Goal: Task Accomplishment & Management: Complete application form

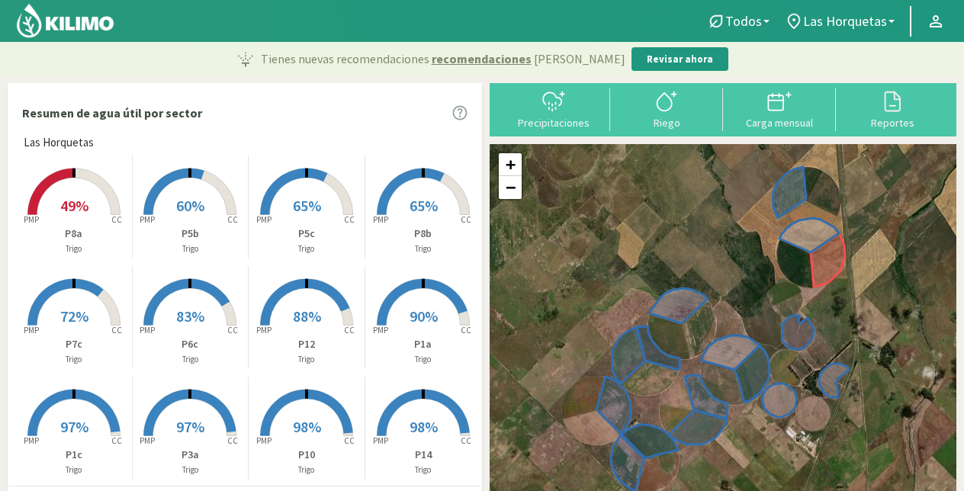
click at [410, 326] on span "90%" at bounding box center [424, 316] width 28 height 19
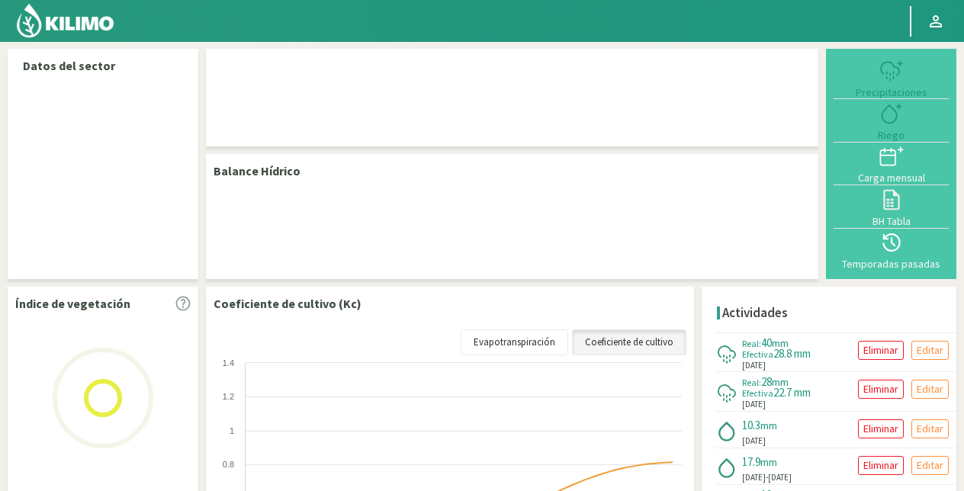
select select "1: Object"
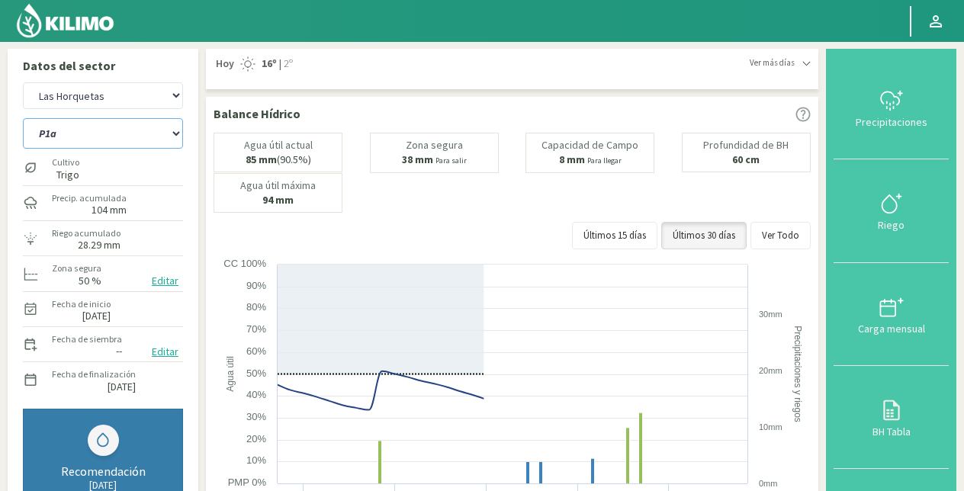
click at [153, 139] on select "P10 P12 P14 P1a P1c P2a P2b P3a P3c P4c P5b P5c P6c P7c P8a P8b" at bounding box center [103, 133] width 160 height 31
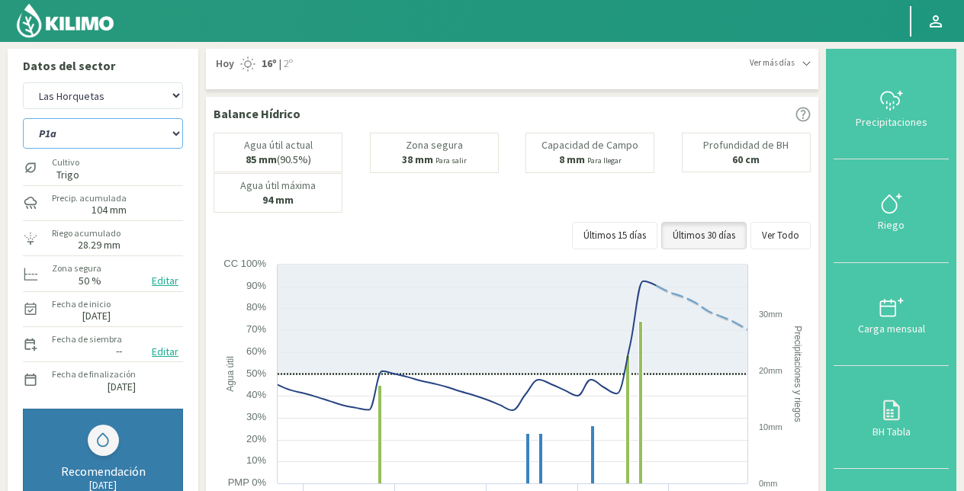
select select "9: Object"
click at [23, 118] on select "P10 P12 P14 P1a P1c P2a P2b P3a P3c P4c P5b P5c P6c P7c P8a P8b" at bounding box center [103, 133] width 160 height 31
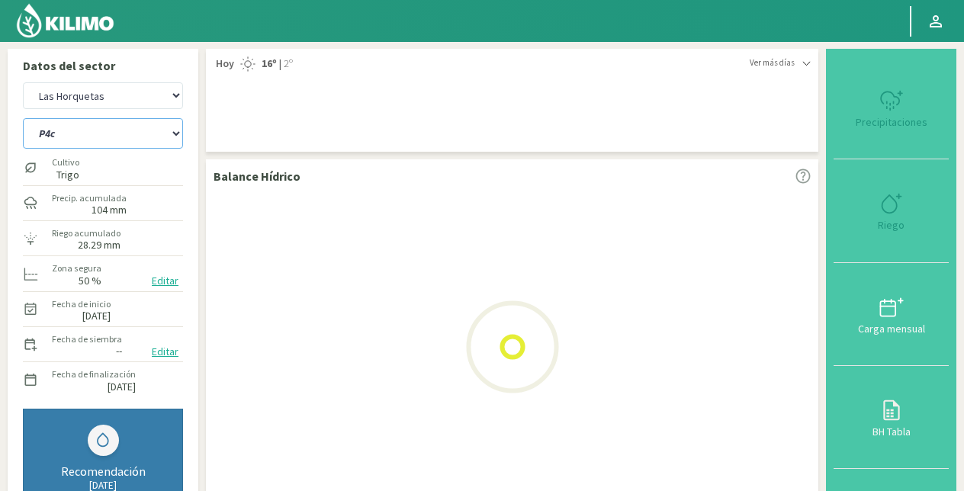
select select "3: Object"
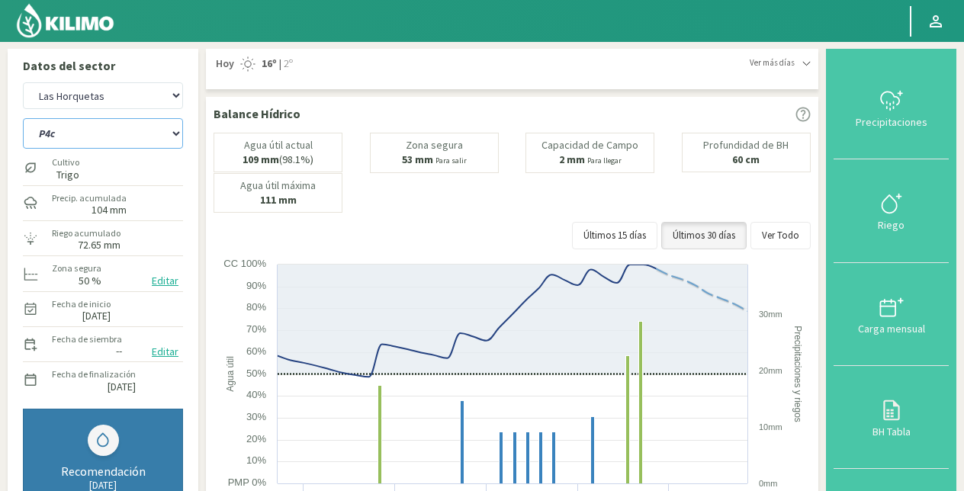
click at [143, 139] on select "P10 P12 P14 P1a P1c P2a P2b P3a P3c P4c P5b P5c P6c P7c P8a P8b" at bounding box center [103, 133] width 160 height 31
select select "26: Object"
click at [23, 118] on select "P10 P12 P14 P1a P1c P2a P2b P3a P3c P4c P5b P5c P6c P7c P8a P8b" at bounding box center [103, 133] width 160 height 31
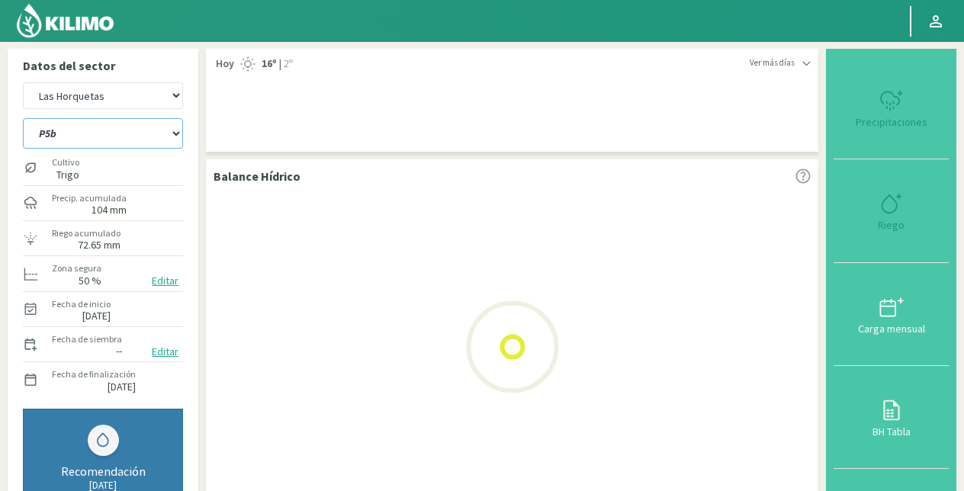
select select "5: Object"
select select "42: Object"
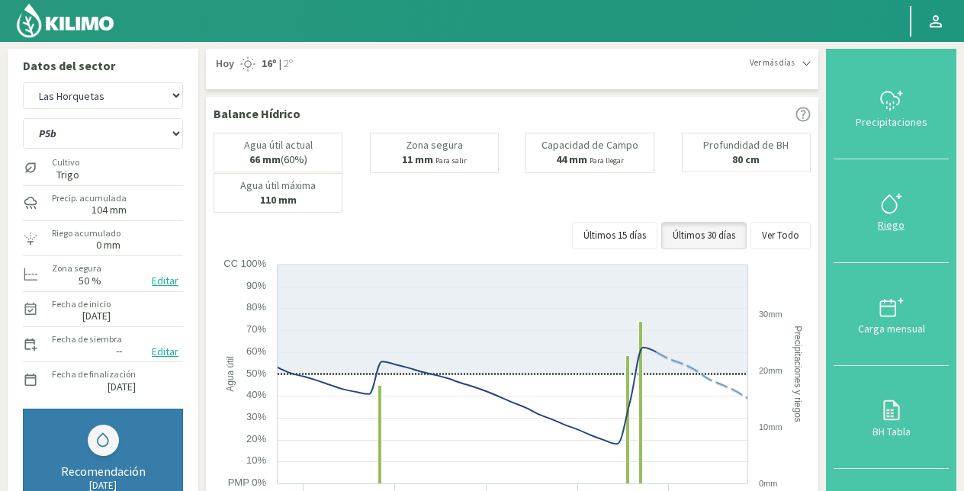
click at [896, 204] on icon at bounding box center [891, 203] width 24 height 24
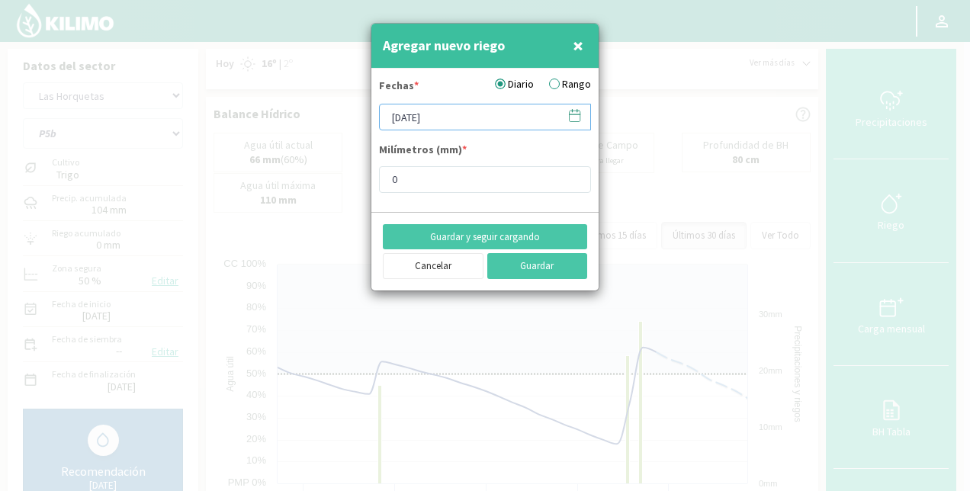
click at [474, 117] on input "[DATE]" at bounding box center [485, 117] width 212 height 27
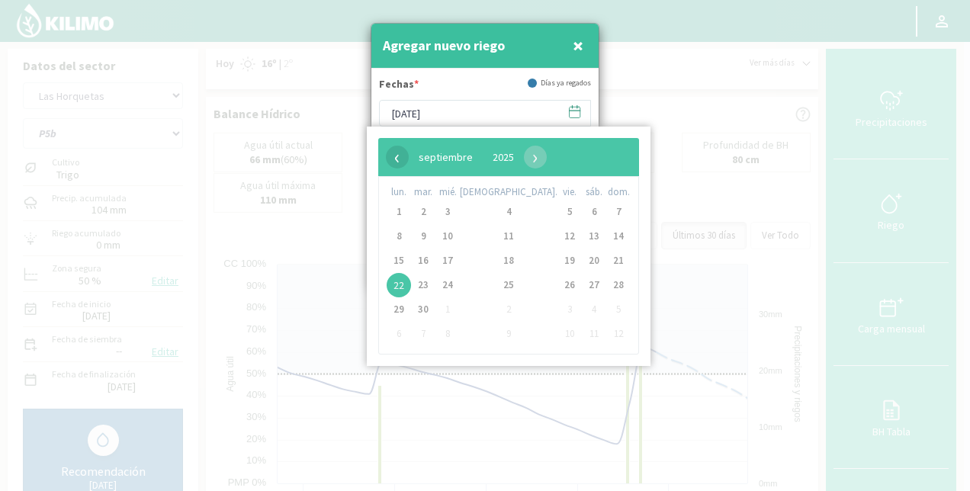
click at [397, 160] on span "‹" at bounding box center [397, 157] width 23 height 23
click at [496, 301] on span "28" at bounding box center [508, 309] width 24 height 24
type input "[DATE]"
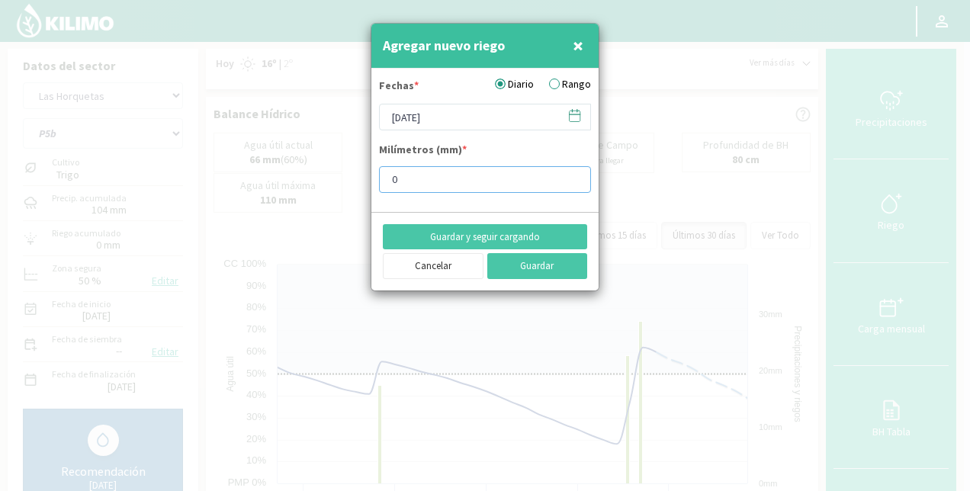
drag, startPoint x: 419, startPoint y: 178, endPoint x: 337, endPoint y: 191, distance: 83.3
click at [337, 191] on div "Agregar nuevo riego × Fechas * Diario Rango [DATE] Milímetros (mm) * 0 Guardar …" at bounding box center [485, 245] width 970 height 491
type input "7.18"
click at [514, 236] on button "Guardar y seguir cargando" at bounding box center [485, 237] width 204 height 26
click at [561, 81] on label "Rango" at bounding box center [570, 84] width 42 height 16
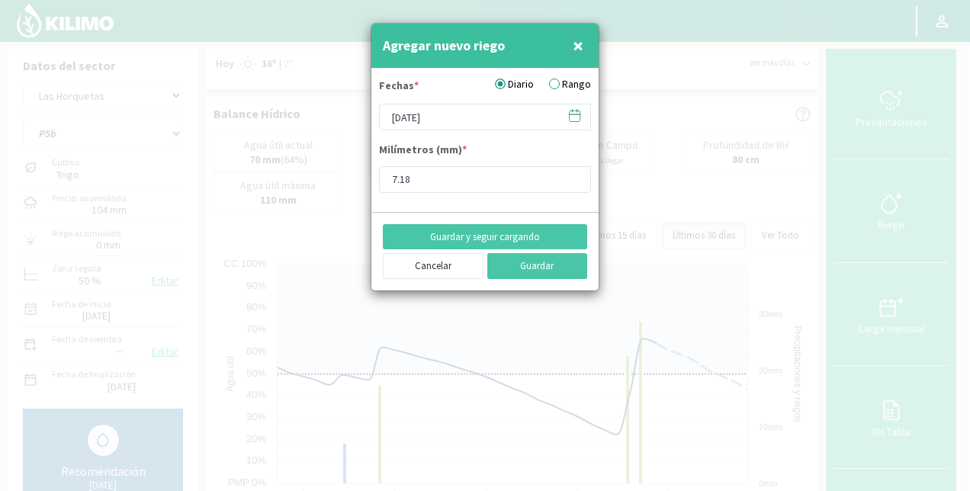
click at [0, 0] on input "Rango" at bounding box center [0, 0] width 0 height 0
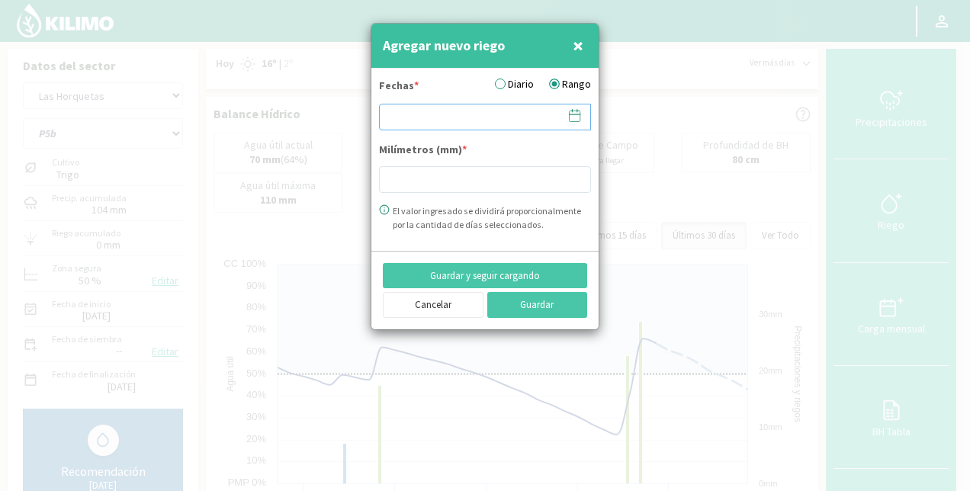
click at [387, 127] on input at bounding box center [485, 117] width 212 height 27
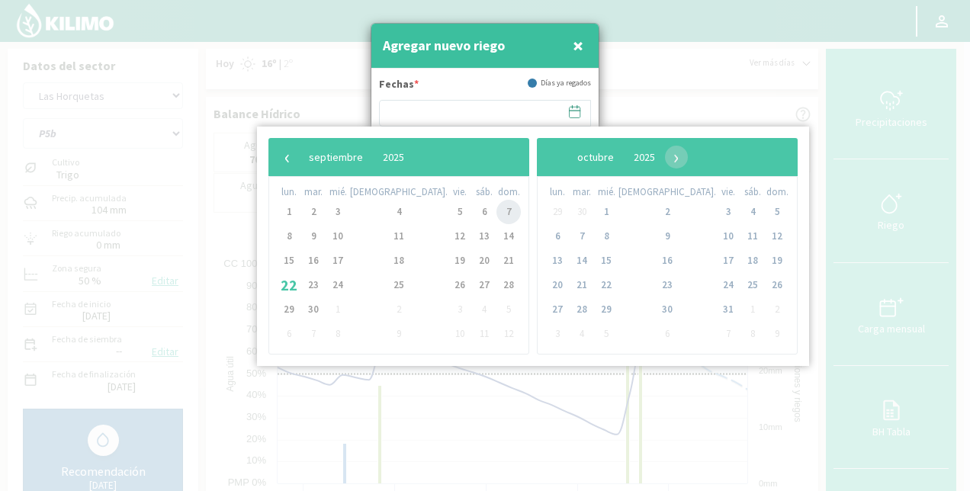
click at [496, 214] on span "7" at bounding box center [508, 212] width 24 height 24
click at [448, 231] on span "12" at bounding box center [460, 236] width 24 height 24
type input "[DATE] - [DATE]"
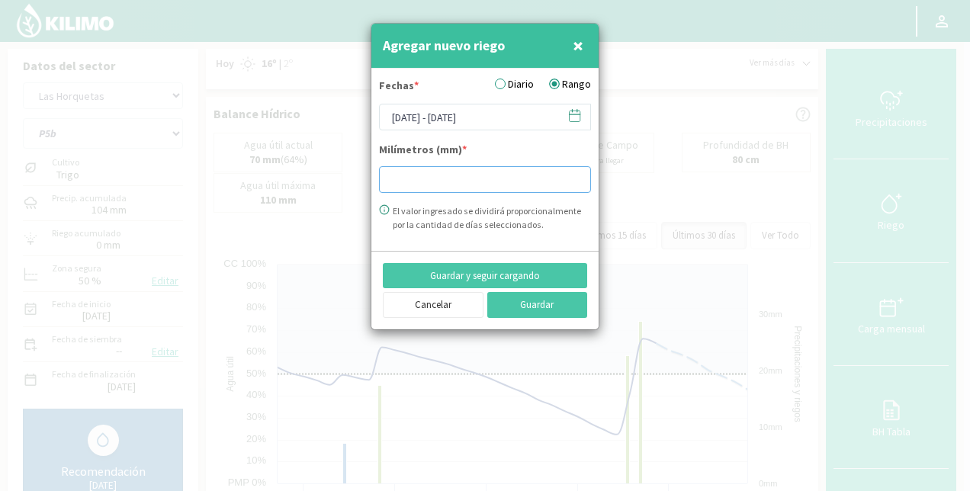
click at [424, 168] on input "number" at bounding box center [485, 179] width 212 height 27
type input "28.41"
click at [537, 302] on button "Guardar" at bounding box center [537, 305] width 101 height 26
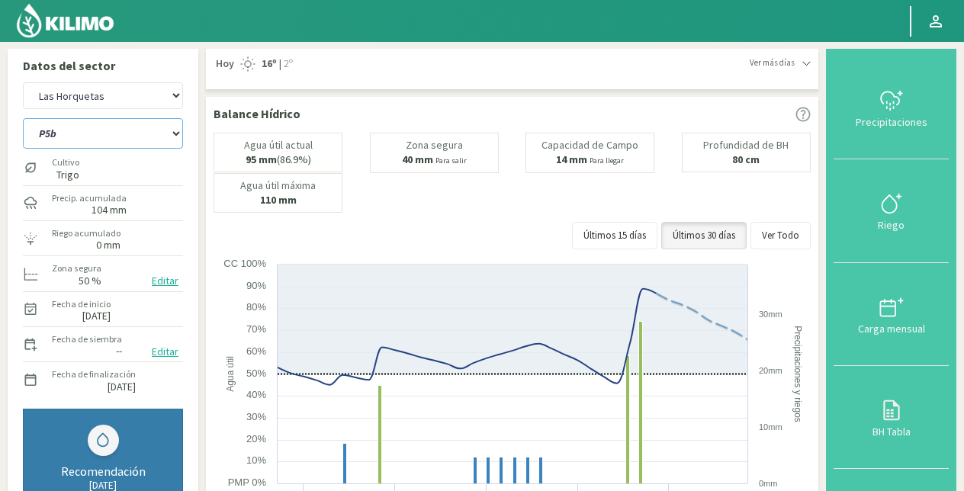
click at [114, 136] on select "P10 P12 P14 P1a P1c P2a P2b P3a P3c P4c P5b P5c P6c P7c P8a P8b" at bounding box center [103, 133] width 160 height 31
select select "43: Object"
click at [23, 118] on select "P10 P12 P14 P1a P1c P2a P2b P3a P3c P4c P5b P5c P6c P7c P8a P8b" at bounding box center [103, 133] width 160 height 31
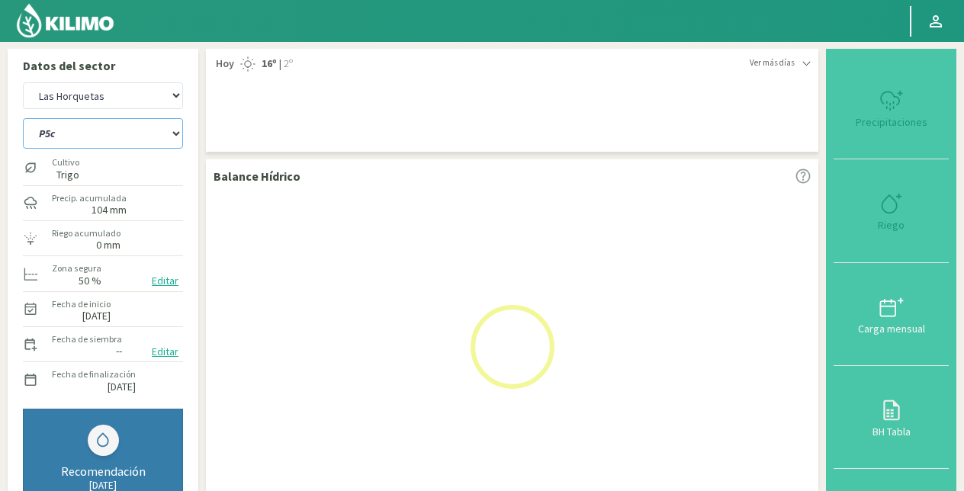
select select "7: Object"
select select "59: Object"
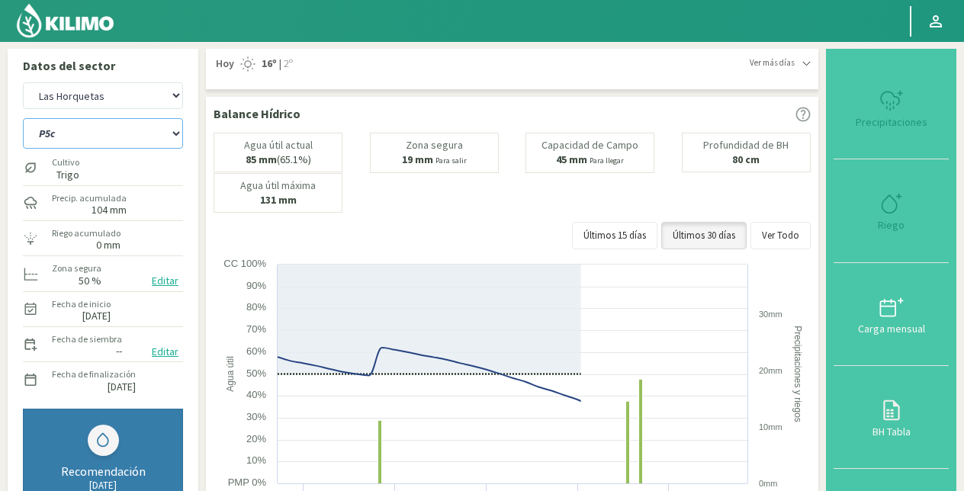
type input "0"
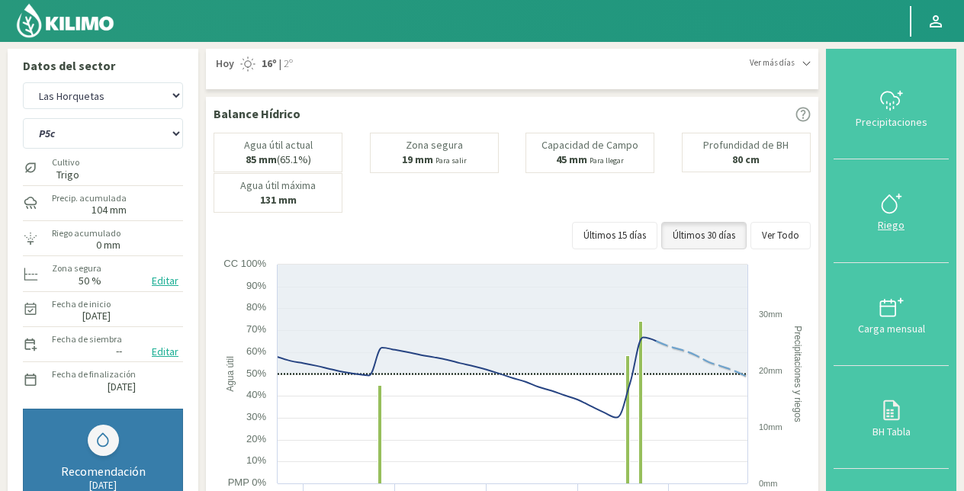
click at [900, 206] on icon at bounding box center [891, 203] width 24 height 24
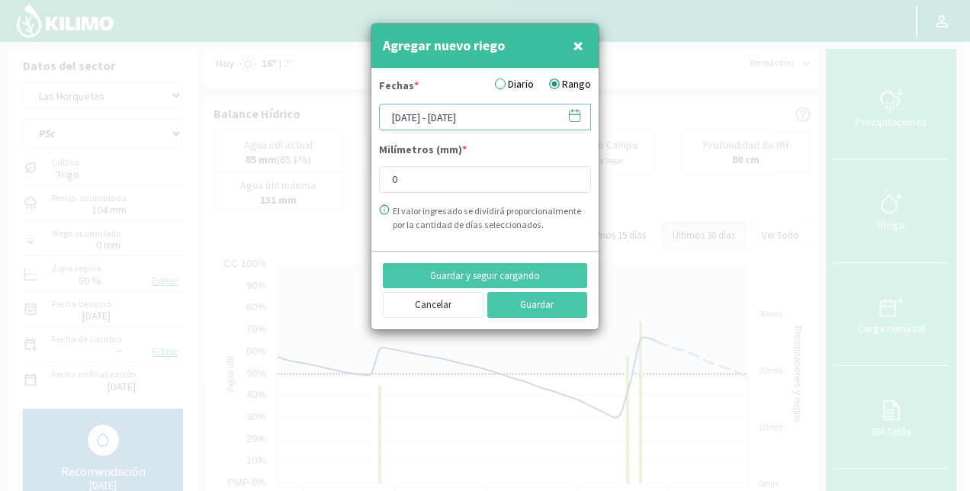
click at [447, 113] on input "[DATE] - [DATE]" at bounding box center [485, 117] width 212 height 27
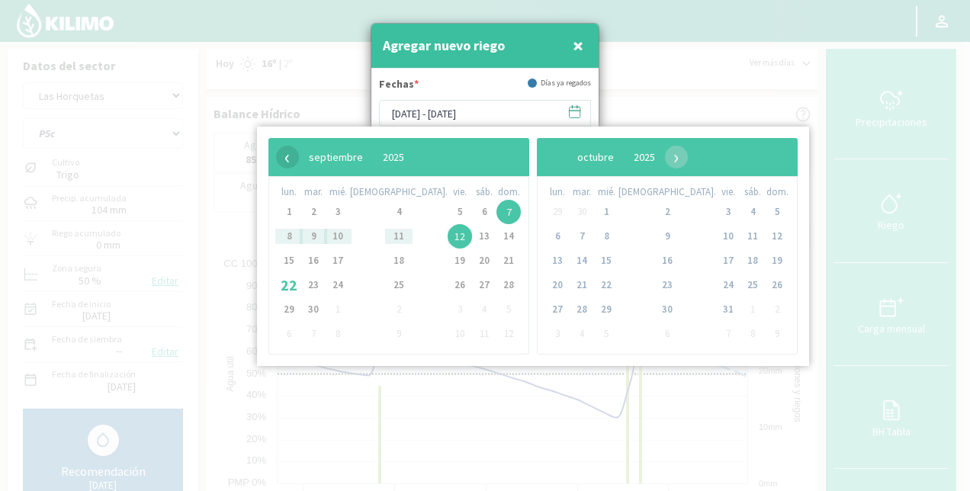
click at [282, 156] on span "‹" at bounding box center [287, 157] width 23 height 23
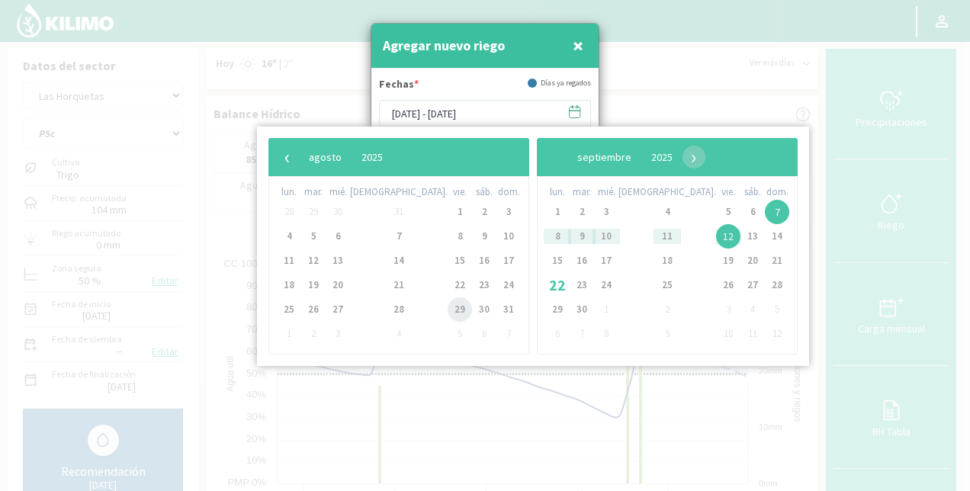
click at [448, 307] on span "29" at bounding box center [460, 309] width 24 height 24
type input "[DATE] - [DATE]"
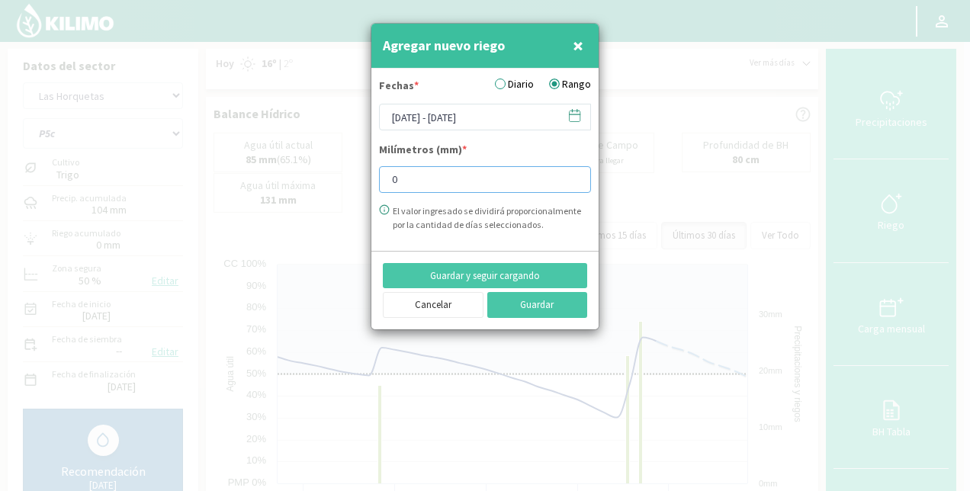
drag, startPoint x: 419, startPoint y: 185, endPoint x: 313, endPoint y: 201, distance: 107.3
click at [313, 201] on div "Agregar nuevo riego × Fechas * Diario Rango [DATE] - [DATE] Milímetros (mm) * 0…" at bounding box center [485, 245] width 970 height 491
type input "7.18"
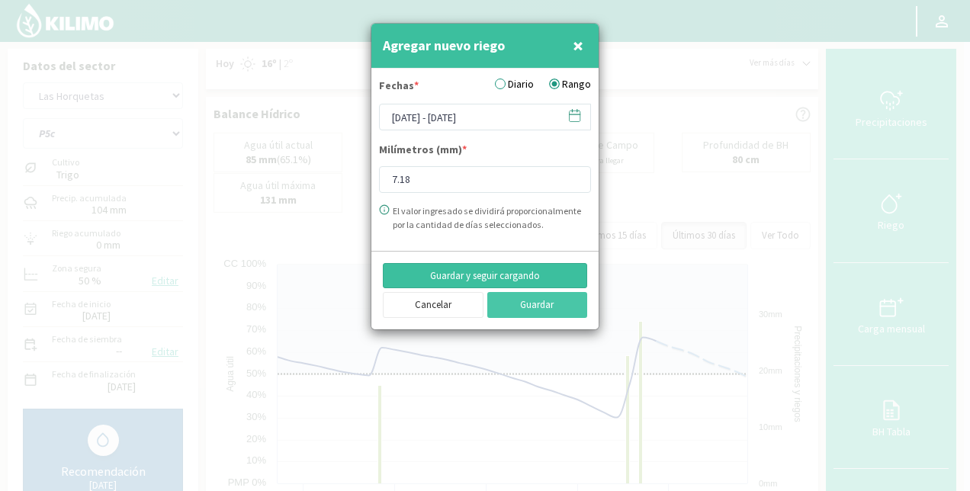
click at [513, 273] on button "Guardar y seguir cargando" at bounding box center [485, 276] width 204 height 26
click at [455, 119] on input "[DATE] - [DATE]" at bounding box center [485, 117] width 212 height 27
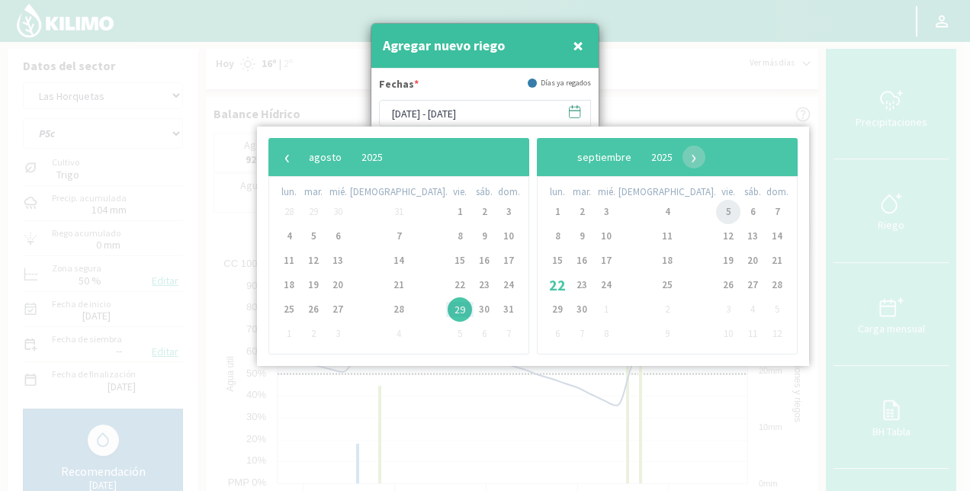
click at [716, 204] on span "5" at bounding box center [728, 212] width 24 height 24
click at [765, 209] on td "5" at bounding box center [777, 212] width 24 height 24
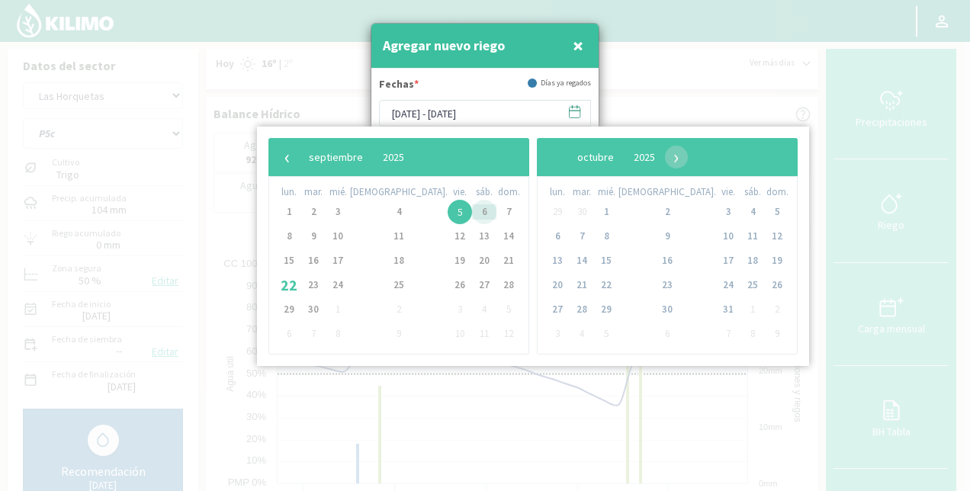
click at [472, 214] on span "6" at bounding box center [484, 212] width 24 height 24
type input "[DATE] - [DATE]"
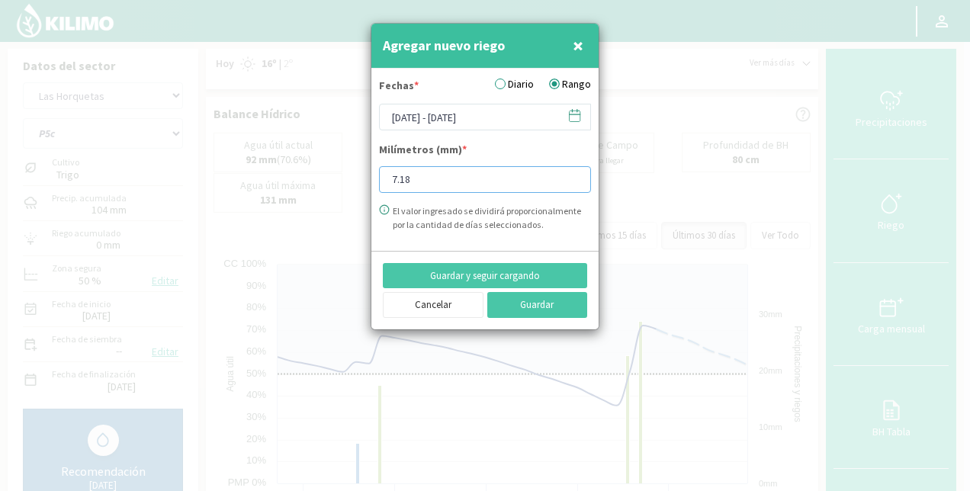
drag, startPoint x: 433, startPoint y: 177, endPoint x: 337, endPoint y: 190, distance: 97.0
click at [337, 190] on div "Agregar nuevo riego × Fechas * Diario Rango [DATE] - [DATE] Milímetros (mm) * 7…" at bounding box center [485, 245] width 970 height 491
type input "13.39"
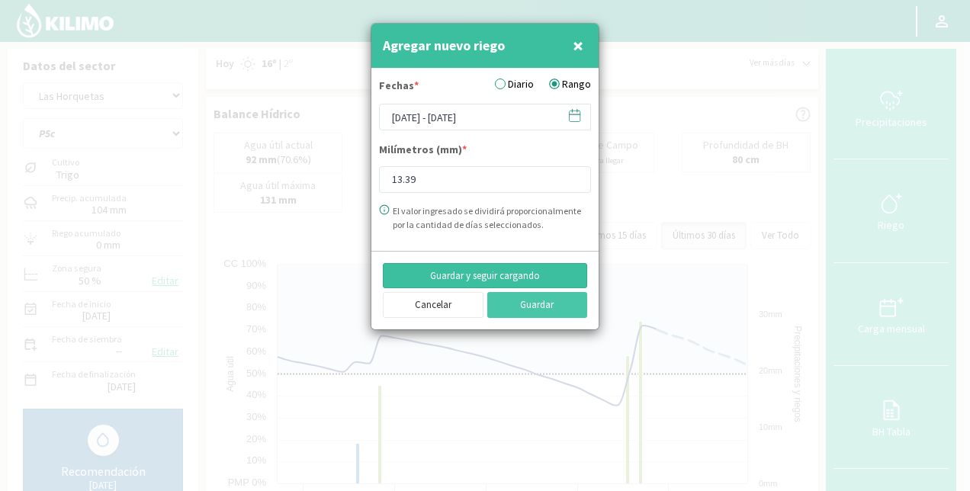
click at [528, 275] on button "Guardar y seguir cargando" at bounding box center [485, 276] width 204 height 26
click at [471, 120] on input "[DATE] - [DATE]" at bounding box center [485, 117] width 212 height 27
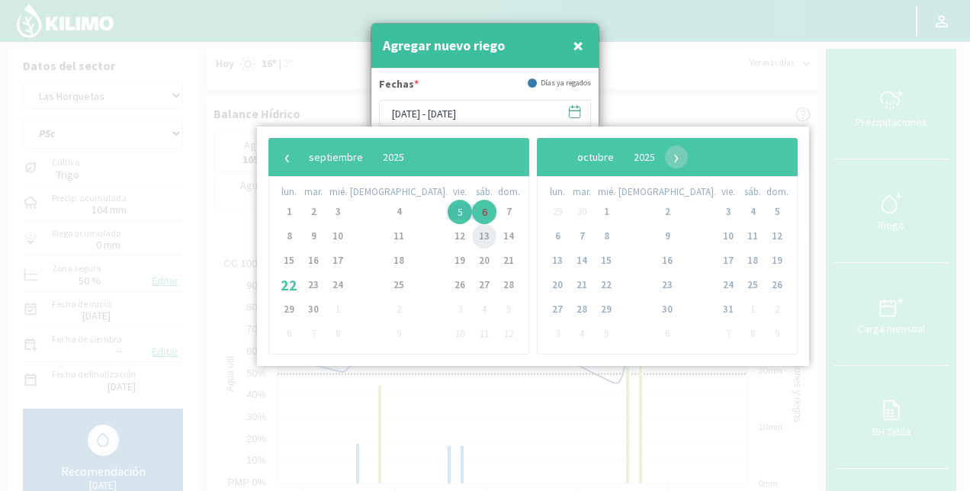
click at [472, 233] on span "13" at bounding box center [484, 236] width 24 height 24
click at [496, 236] on span "14" at bounding box center [508, 236] width 24 height 24
type input "[DATE] - [DATE]"
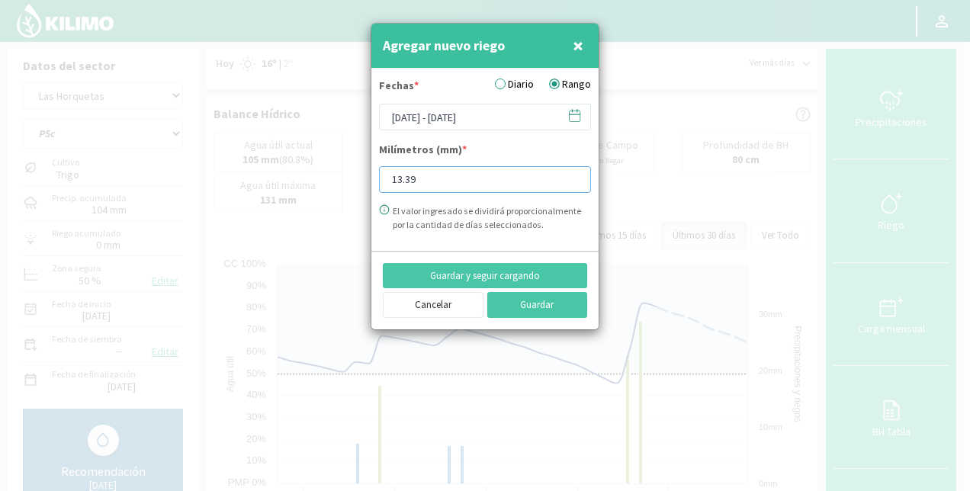
drag, startPoint x: 424, startPoint y: 183, endPoint x: 361, endPoint y: 183, distance: 63.3
click at [361, 183] on div "Agregar nuevo riego × Fechas * Diario Rango [DATE] - [DATE] Milímetros (mm) * 1…" at bounding box center [485, 245] width 970 height 491
type input "13.71"
click at [543, 300] on button "Guardar" at bounding box center [537, 305] width 101 height 26
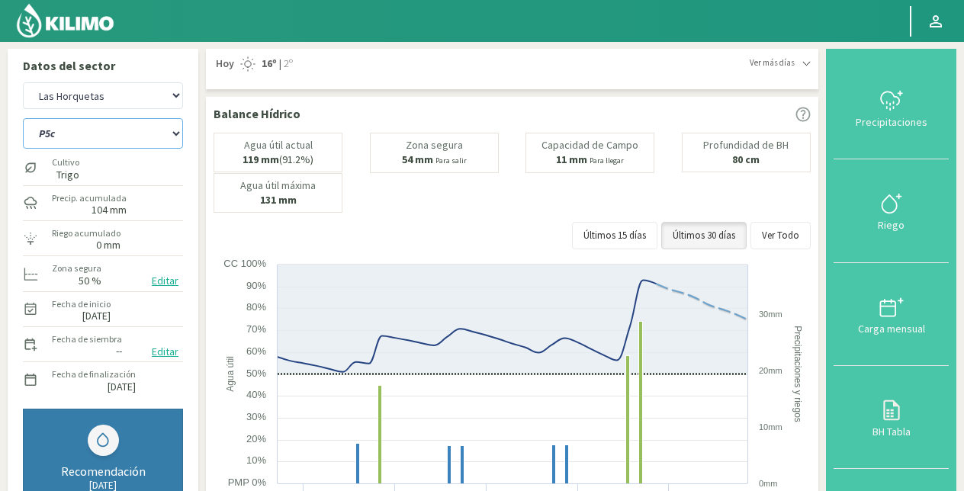
click at [55, 136] on select "P10 P12 P14 P1a P1c P2a P2b P3a P3c P4c P5b P5c P6c P7c P8a P8b" at bounding box center [103, 133] width 160 height 31
select select "63: Object"
click at [23, 118] on select "P10 P12 P14 P1a P1c P2a P2b P3a P3c P4c P5b P5c P6c P7c P8a P8b" at bounding box center [103, 133] width 160 height 31
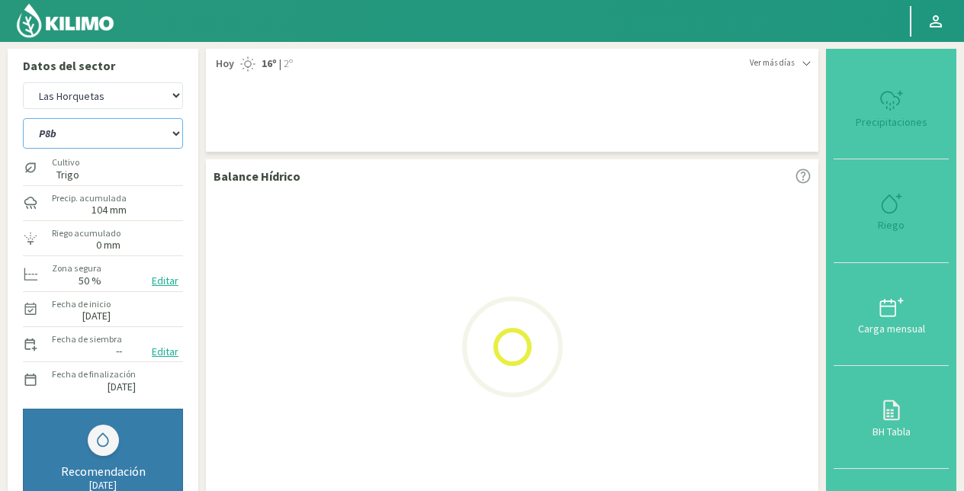
select select "9: Object"
select select "79: Object"
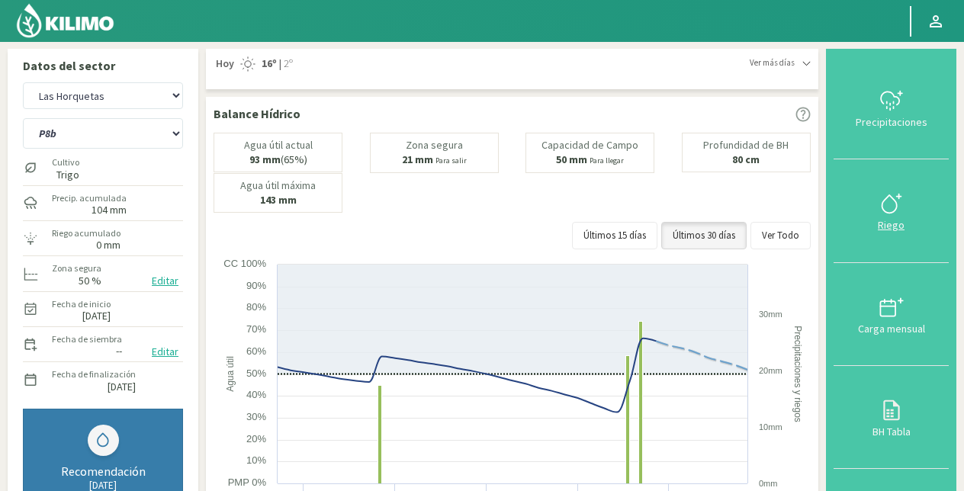
click at [895, 203] on icon at bounding box center [891, 203] width 24 height 24
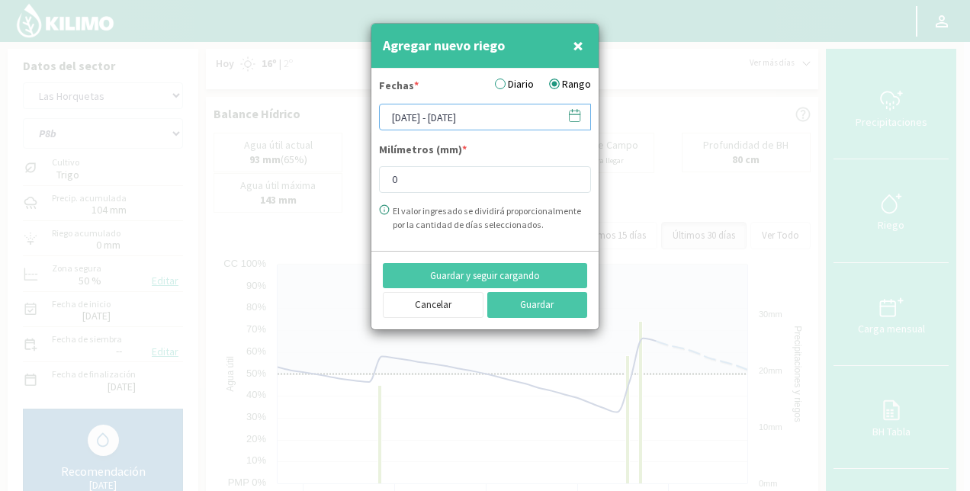
click at [436, 114] on input "[DATE] - [DATE]" at bounding box center [485, 117] width 212 height 27
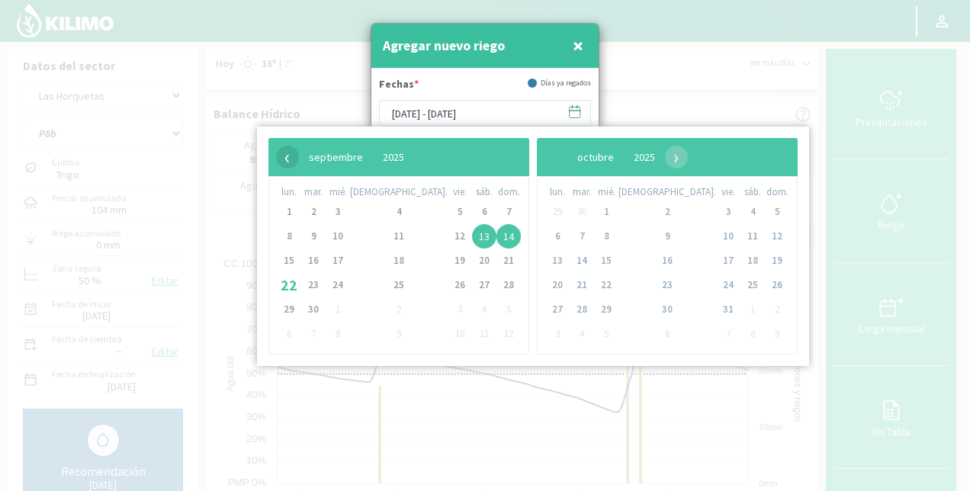
click at [285, 153] on span "‹" at bounding box center [287, 157] width 23 height 23
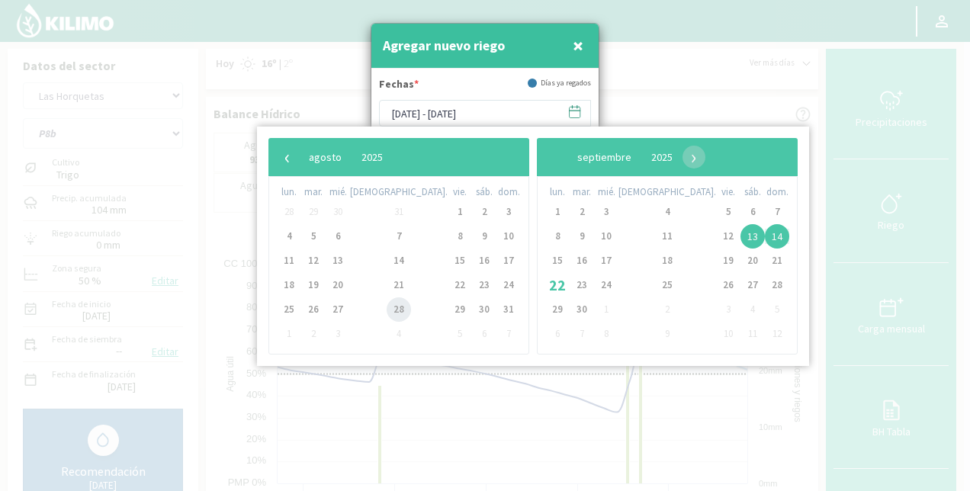
click at [387, 312] on span "28" at bounding box center [399, 309] width 24 height 24
click at [448, 311] on span "29" at bounding box center [460, 309] width 24 height 24
type input "[DATE] - [DATE]"
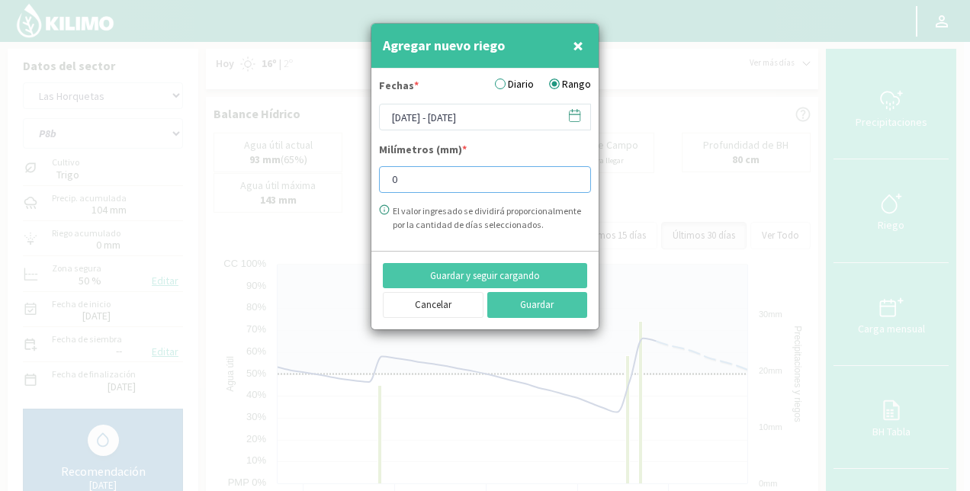
drag, startPoint x: 407, startPoint y: 180, endPoint x: 336, endPoint y: 196, distance: 72.7
click at [336, 196] on div "Agregar nuevo riego × Fechas * Diario Rango [DATE] - [DATE] Milímetros (mm) * 0…" at bounding box center [485, 245] width 970 height 491
type input "7.53"
click at [545, 297] on button "Guardar" at bounding box center [537, 305] width 101 height 26
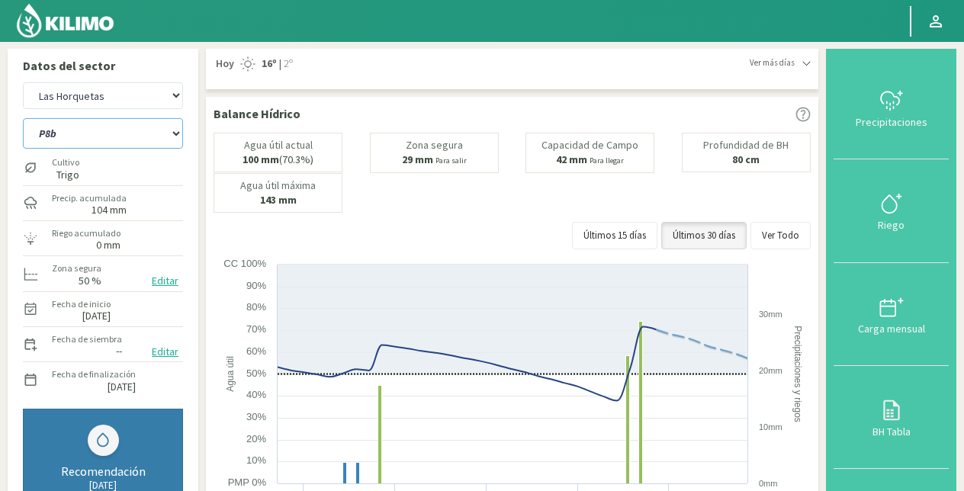
click at [128, 130] on select "P10 P12 P14 P1a P1c P2a P2b P3a P3c P4c P5b P5c P6c P7c P8a P8b" at bounding box center [103, 133] width 160 height 31
select select "78: Object"
click at [23, 118] on select "P10 P12 P14 P1a P1c P2a P2b P3a P3c P4c P5b P5c P6c P7c P8a P8b" at bounding box center [103, 133] width 160 height 31
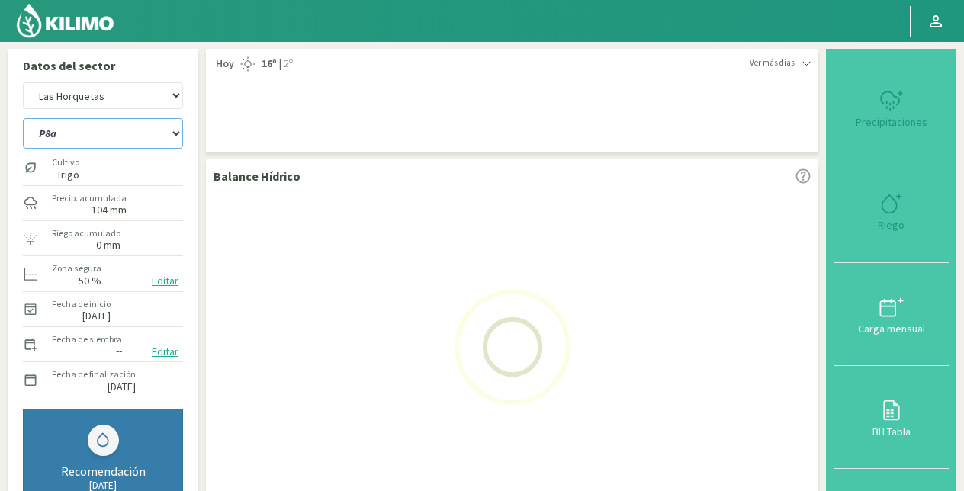
select select "11: Object"
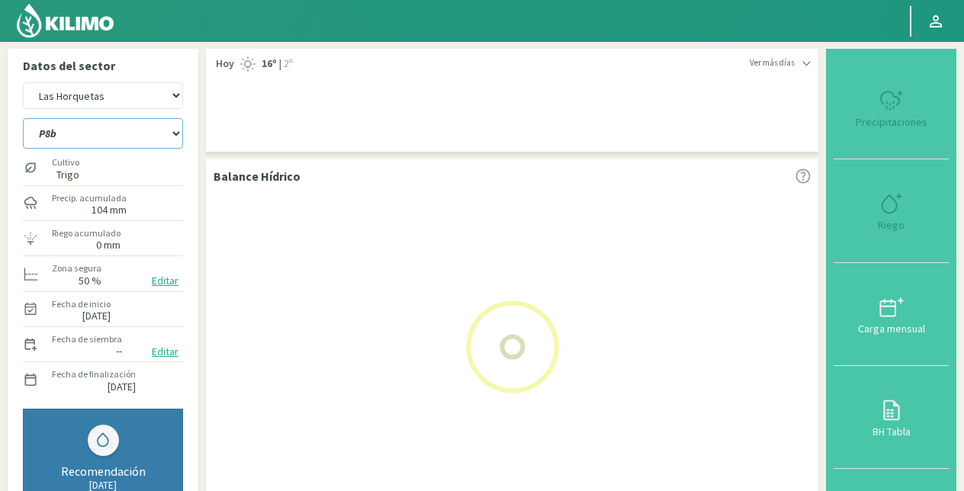
select select "94: Object"
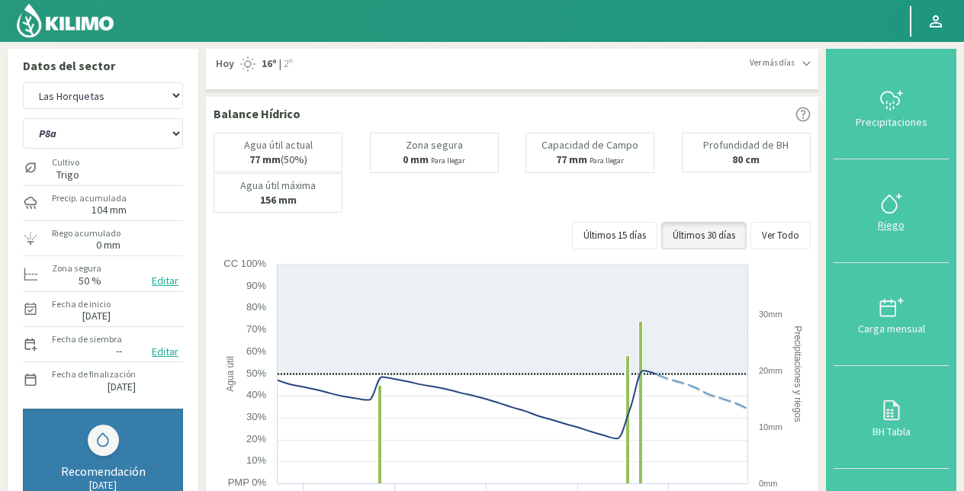
click at [896, 204] on icon at bounding box center [889, 204] width 14 height 18
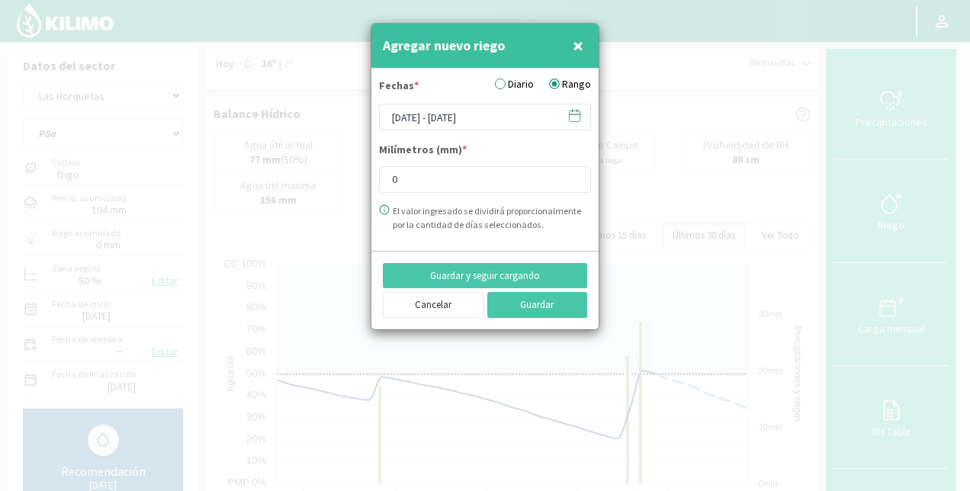
click at [508, 83] on label "Diario" at bounding box center [514, 84] width 39 height 16
click at [0, 0] on input "Diario" at bounding box center [0, 0] width 0 height 0
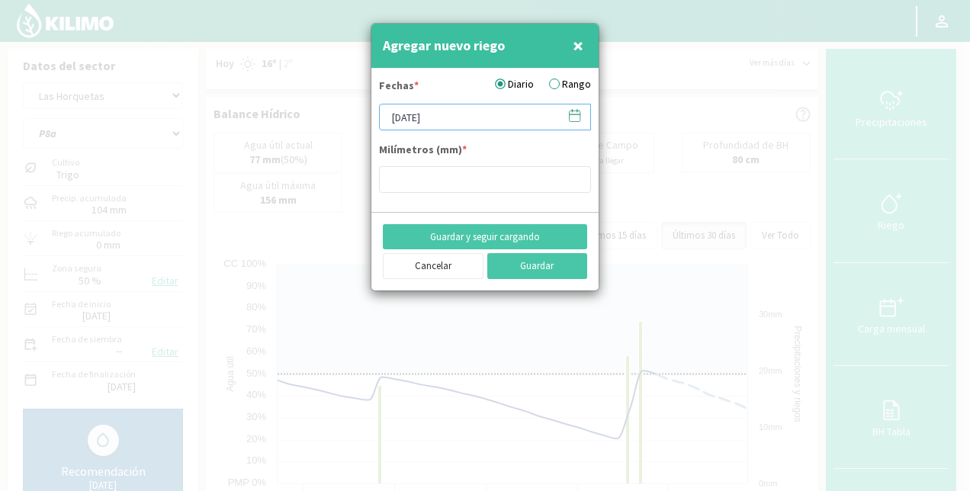
click at [442, 119] on input "[DATE]" at bounding box center [485, 117] width 212 height 27
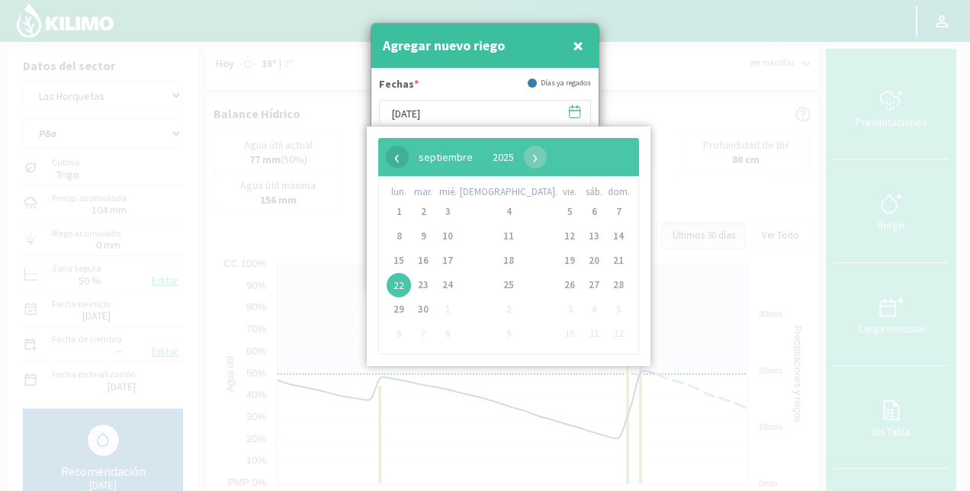
click at [397, 164] on span "‹" at bounding box center [397, 157] width 23 height 23
click at [582, 313] on span "30" at bounding box center [594, 309] width 24 height 24
type input "[DATE]"
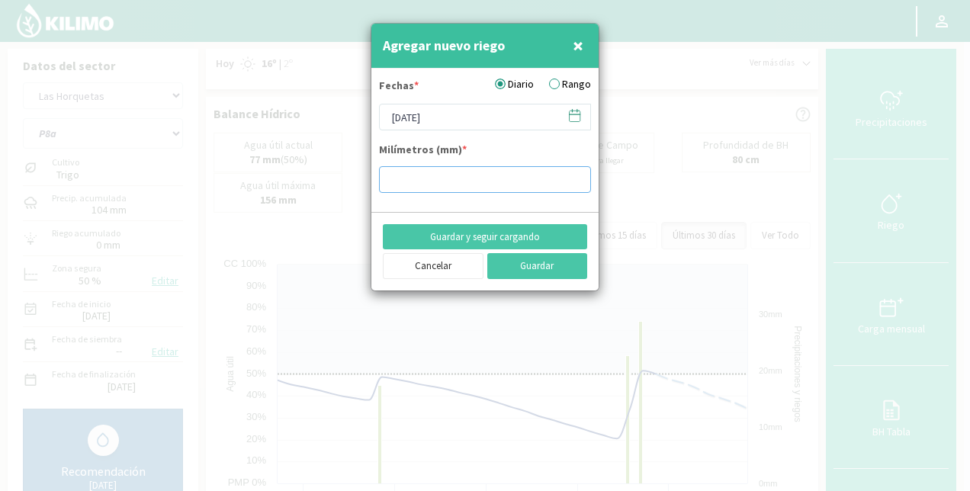
click at [453, 188] on input "number" at bounding box center [485, 179] width 212 height 27
type input "1.29"
click at [532, 273] on button "Guardar" at bounding box center [537, 266] width 101 height 26
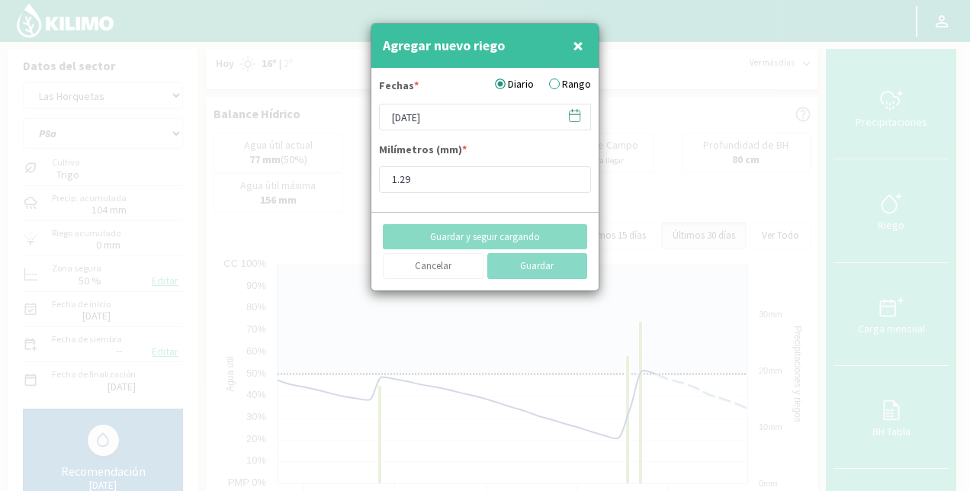
type input "[DATE]"
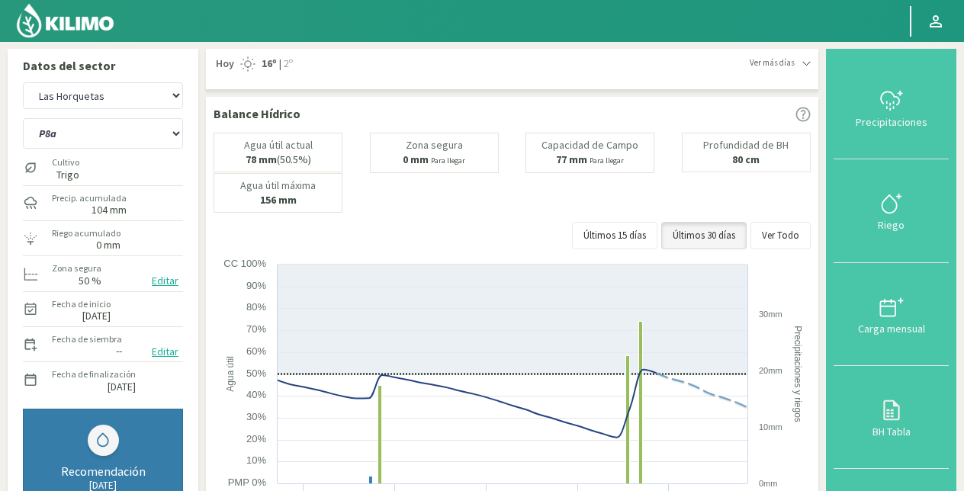
click at [86, 24] on img at bounding box center [65, 20] width 100 height 37
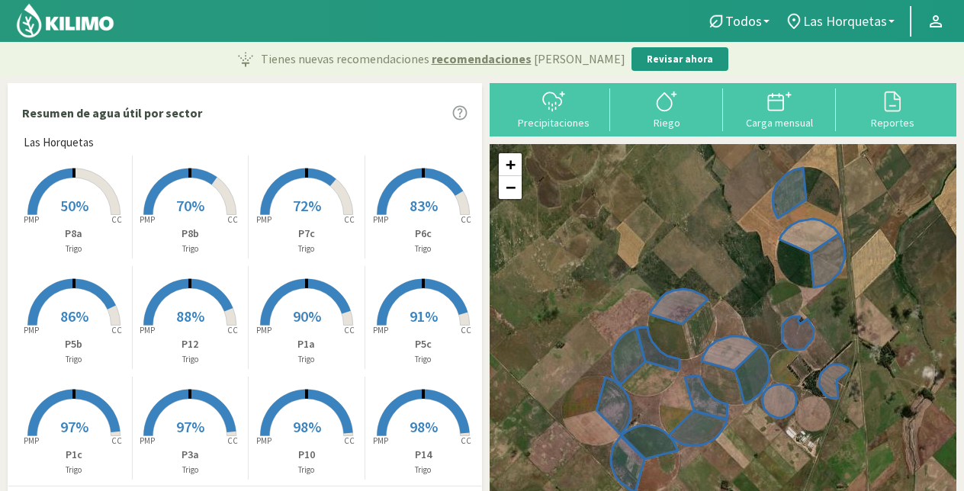
click at [869, 20] on span "Las Horquetas" at bounding box center [845, 21] width 84 height 16
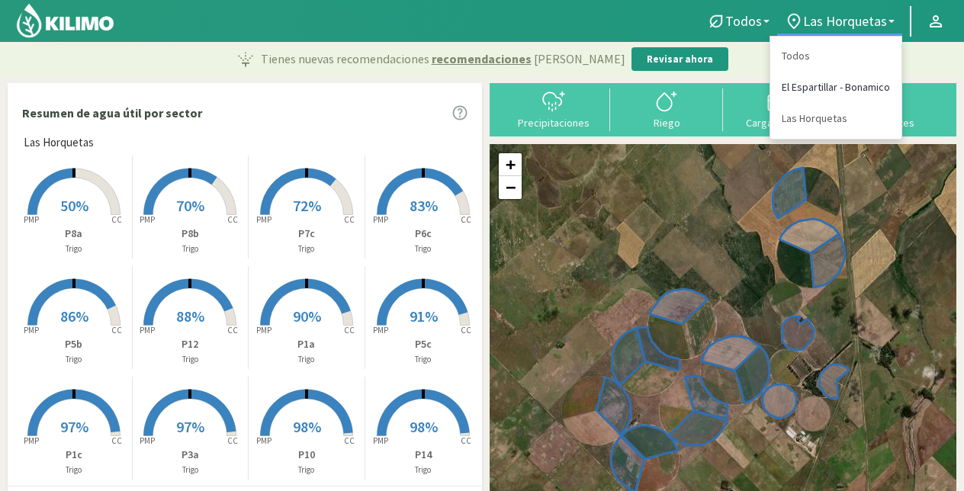
click at [839, 76] on link "El Espartillar - Bonamico" at bounding box center [835, 87] width 131 height 31
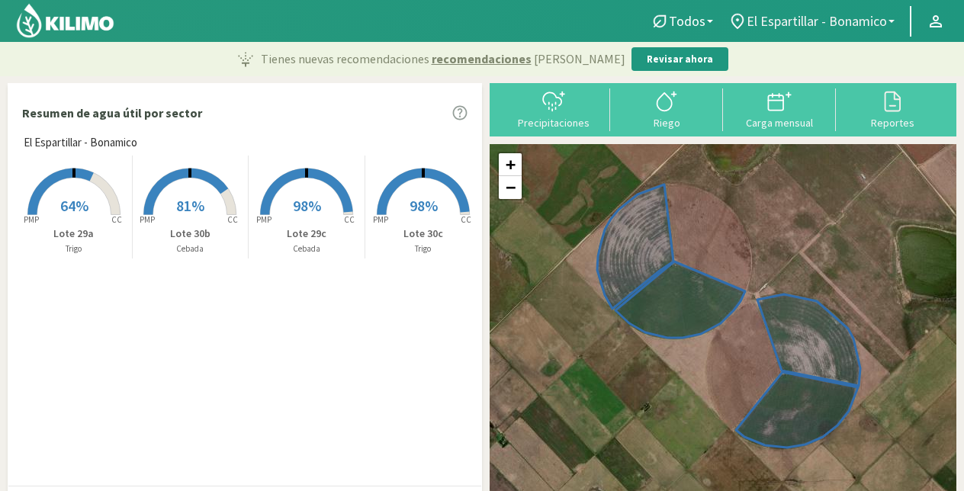
click at [792, 23] on span "El Espartillar - Bonamico" at bounding box center [817, 21] width 140 height 16
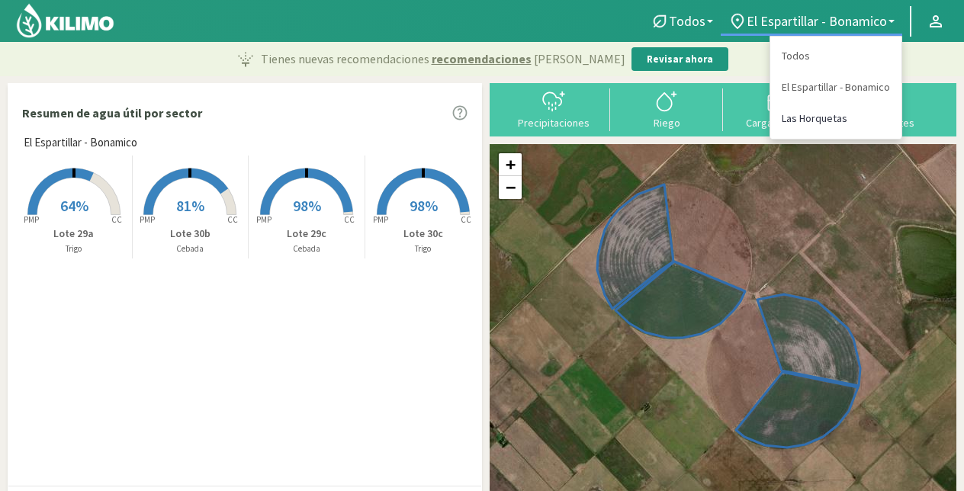
click at [815, 119] on link "Las Horquetas" at bounding box center [835, 118] width 131 height 31
